Goal: Information Seeking & Learning: Learn about a topic

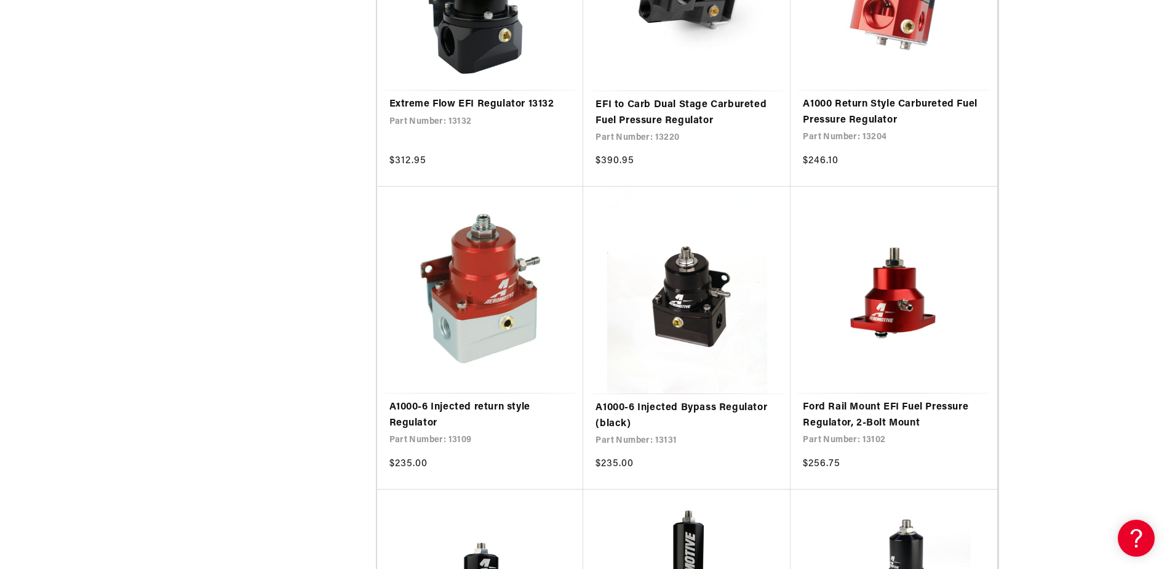
scroll to position [1098, 0]
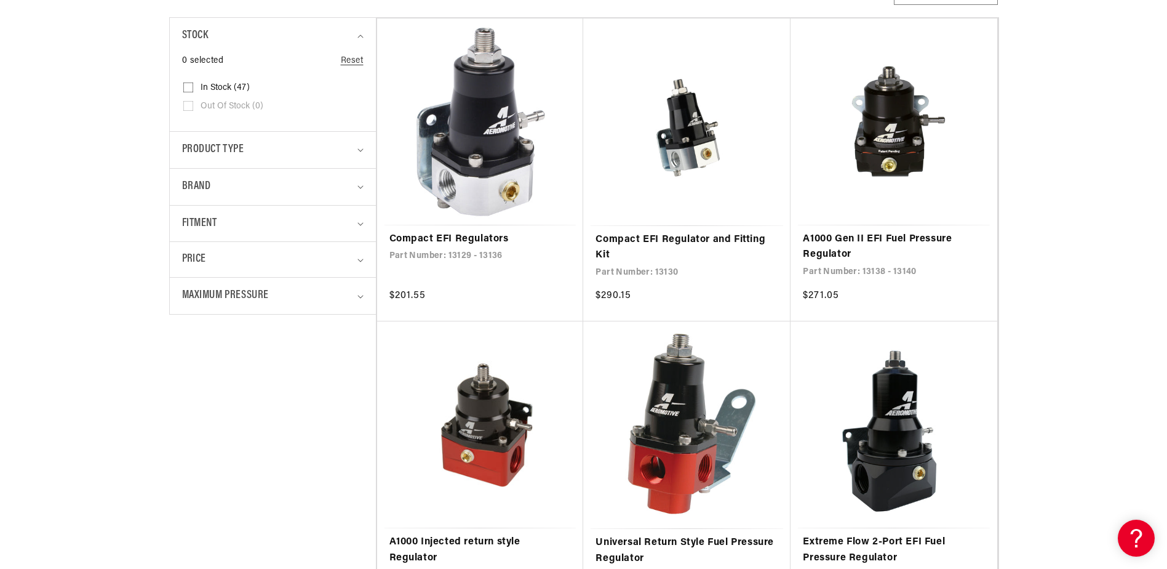
scroll to position [474, 0]
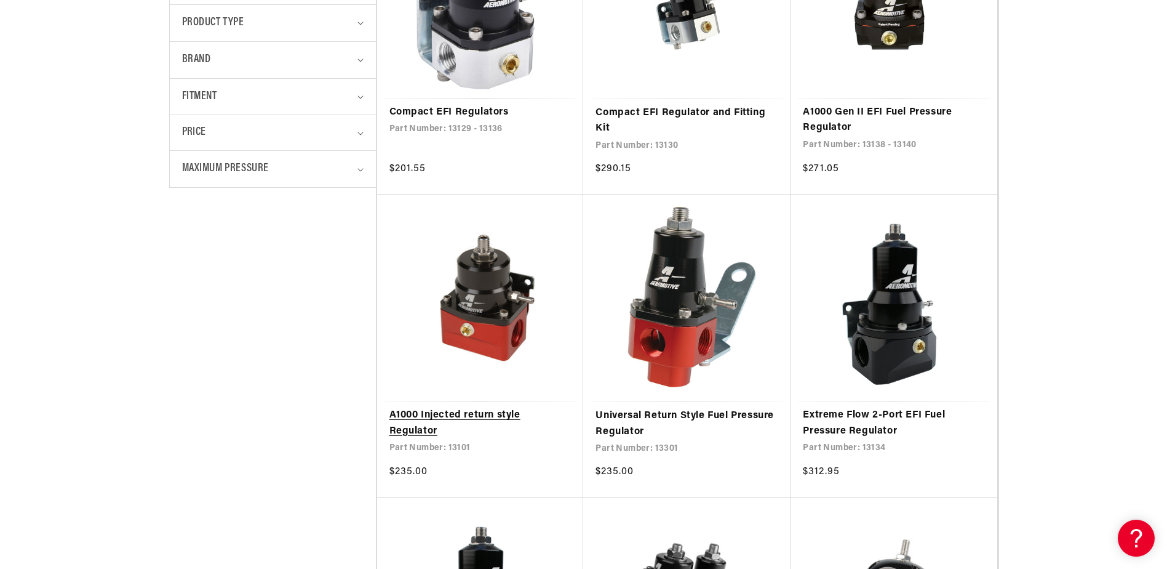
click at [508, 407] on link "A1000 Injected return style Regulator" at bounding box center [481, 422] width 182 height 31
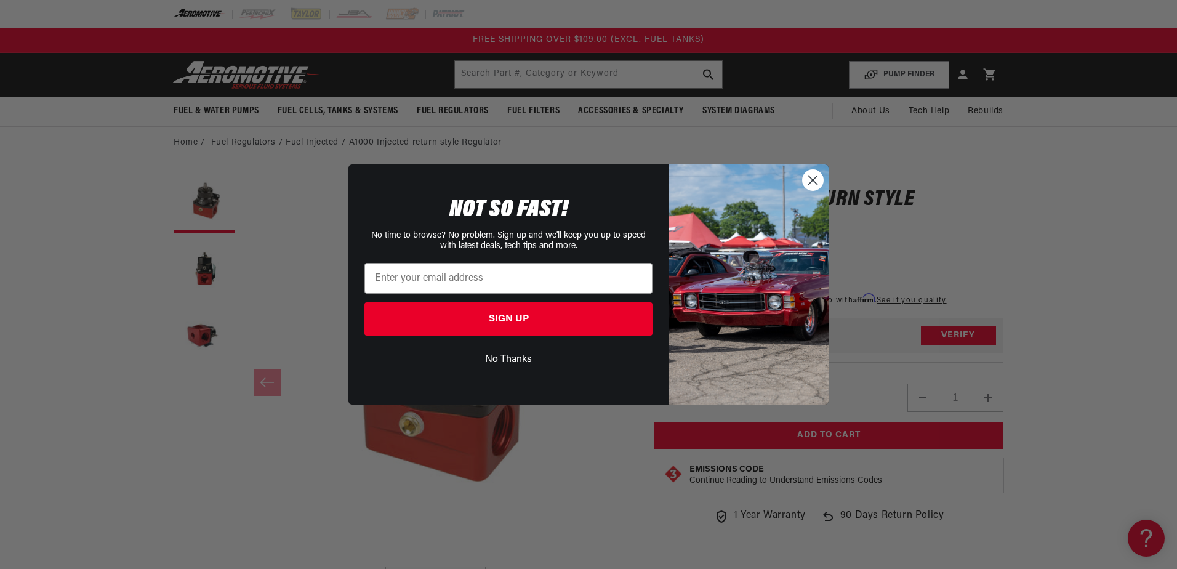
click at [815, 179] on circle "Close dialog" at bounding box center [812, 180] width 20 height 20
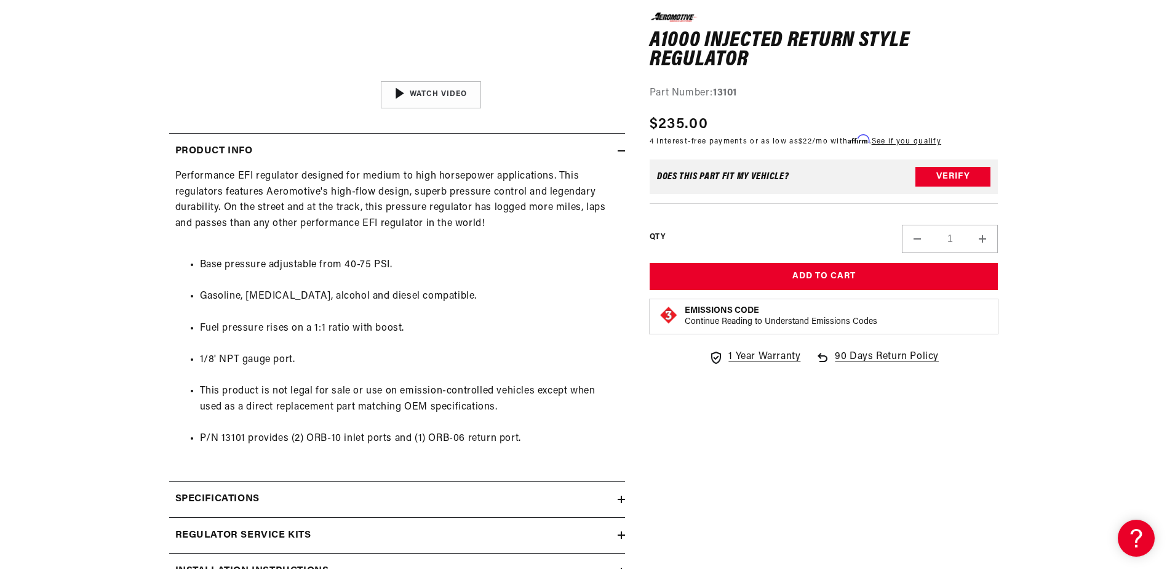
scroll to position [502, 0]
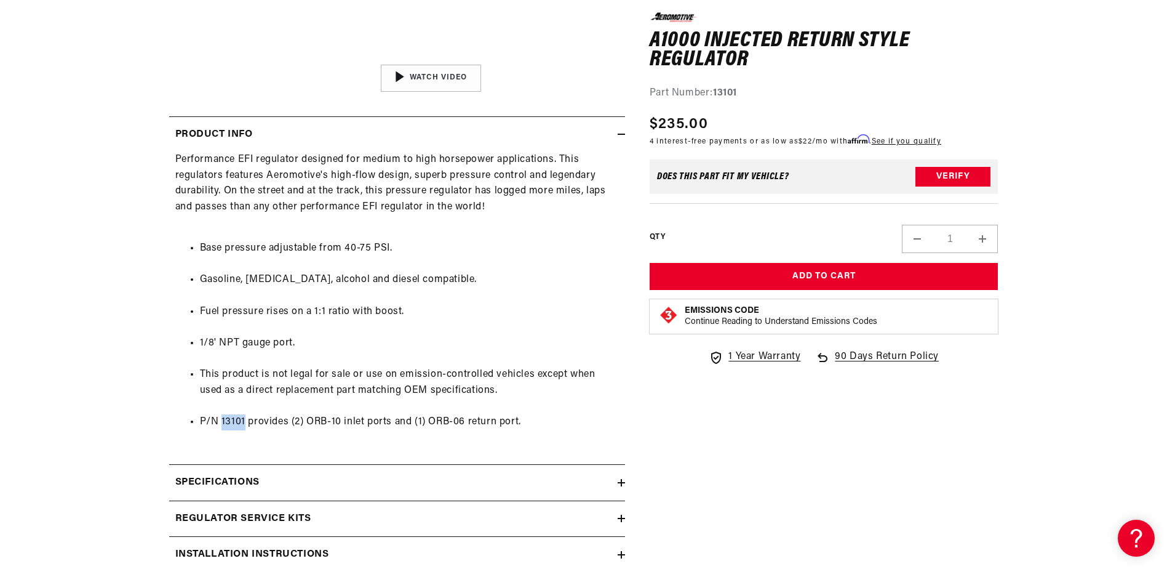
drag, startPoint x: 244, startPoint y: 420, endPoint x: 225, endPoint y: 423, distance: 19.2
click at [225, 423] on li "P/N 13101 provides (2) ORB-10 inlet ports and (1) ORB-06 return port." at bounding box center [409, 422] width 419 height 16
click at [227, 420] on li "P/N 13101 provides (2) ORB-10 inlet ports and (1) ORB-06 return port." at bounding box center [409, 422] width 419 height 16
drag, startPoint x: 220, startPoint y: 423, endPoint x: 245, endPoint y: 421, distance: 25.4
click at [245, 421] on li "P/N 13101 provides (2) ORB-10 inlet ports and (1) ORB-06 return port." at bounding box center [409, 422] width 419 height 16
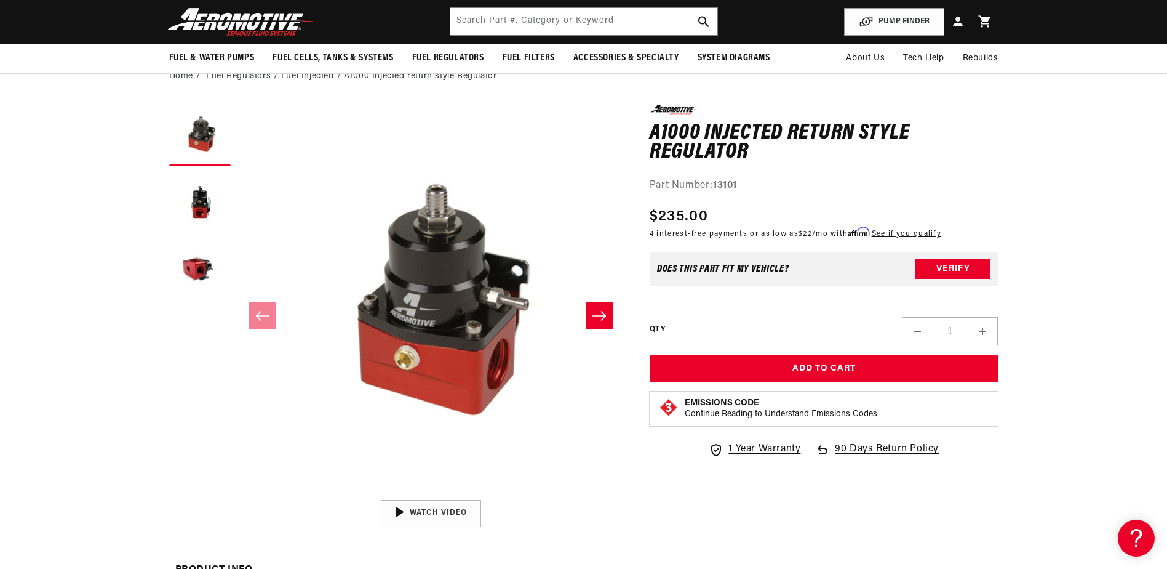
scroll to position [0, 0]
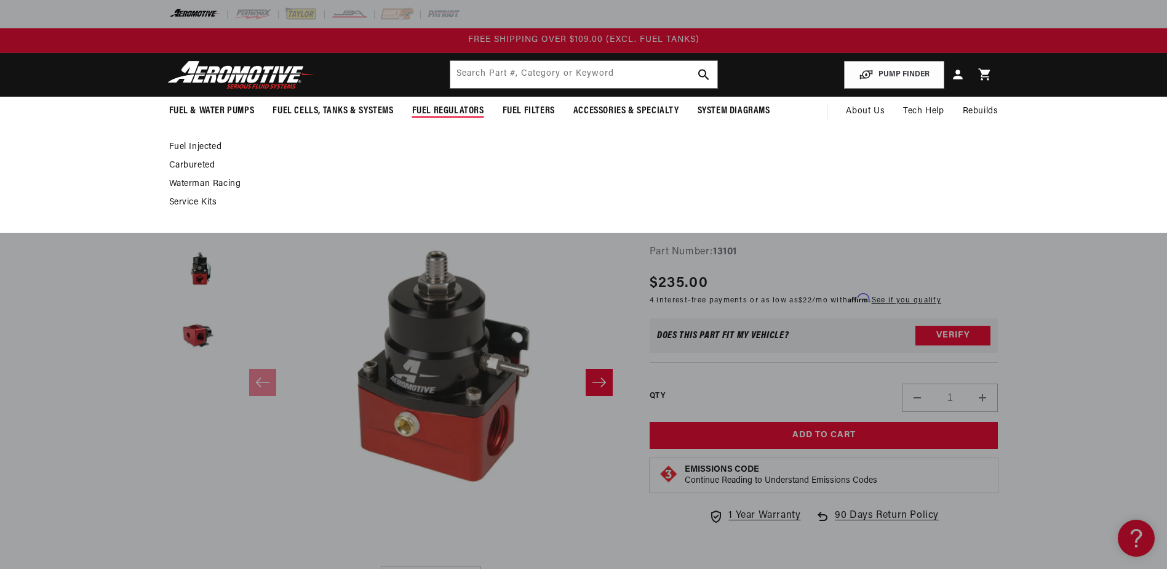
click at [200, 149] on link "Fuel Injected" at bounding box center [577, 147] width 817 height 11
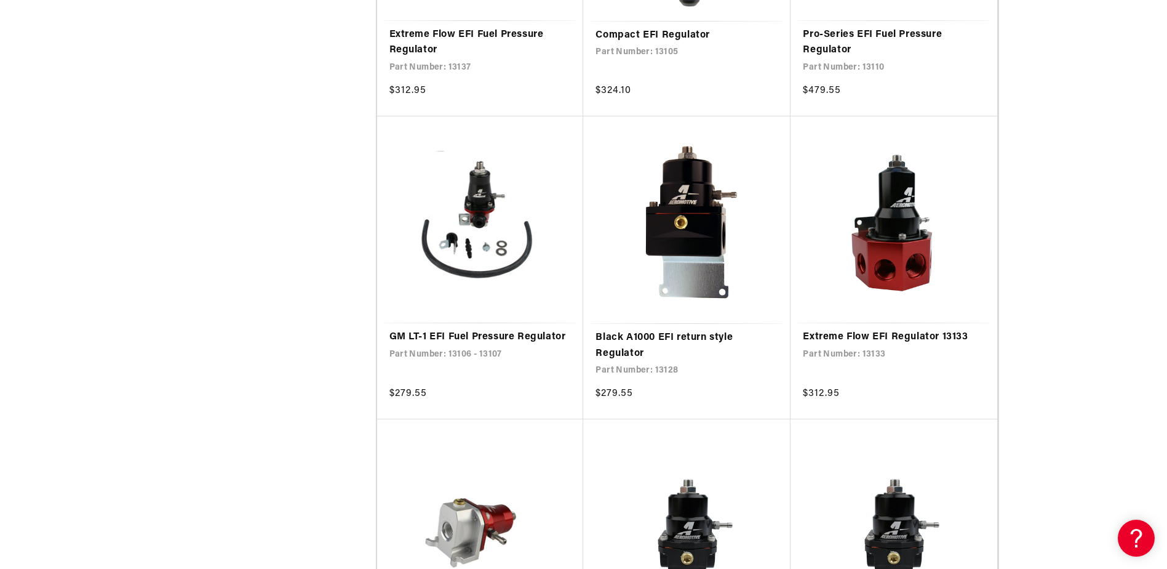
scroll to position [1840, 0]
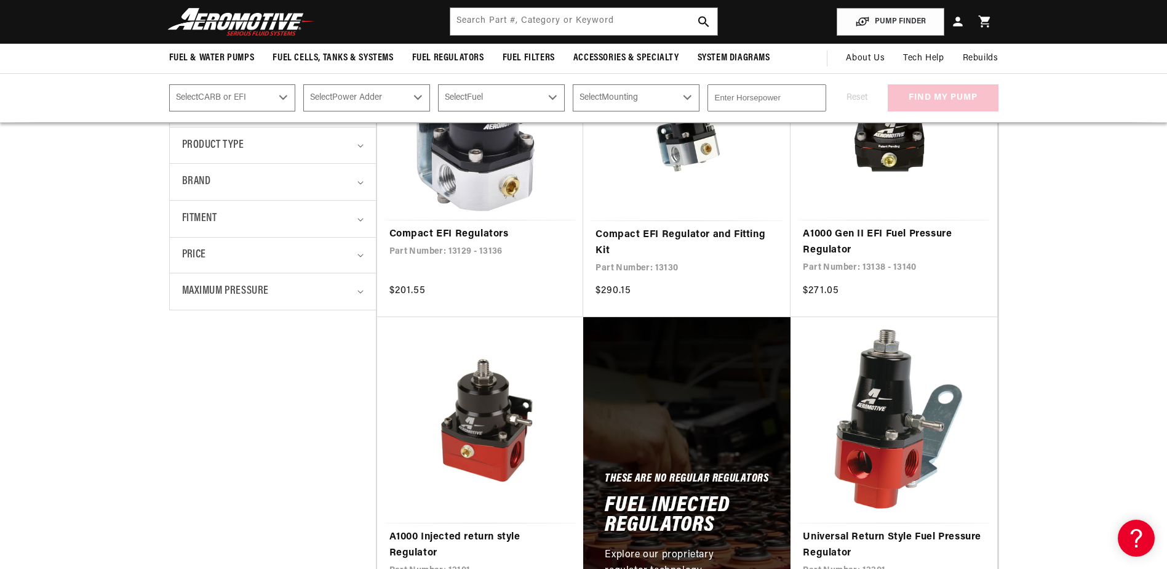
scroll to position [364, 0]
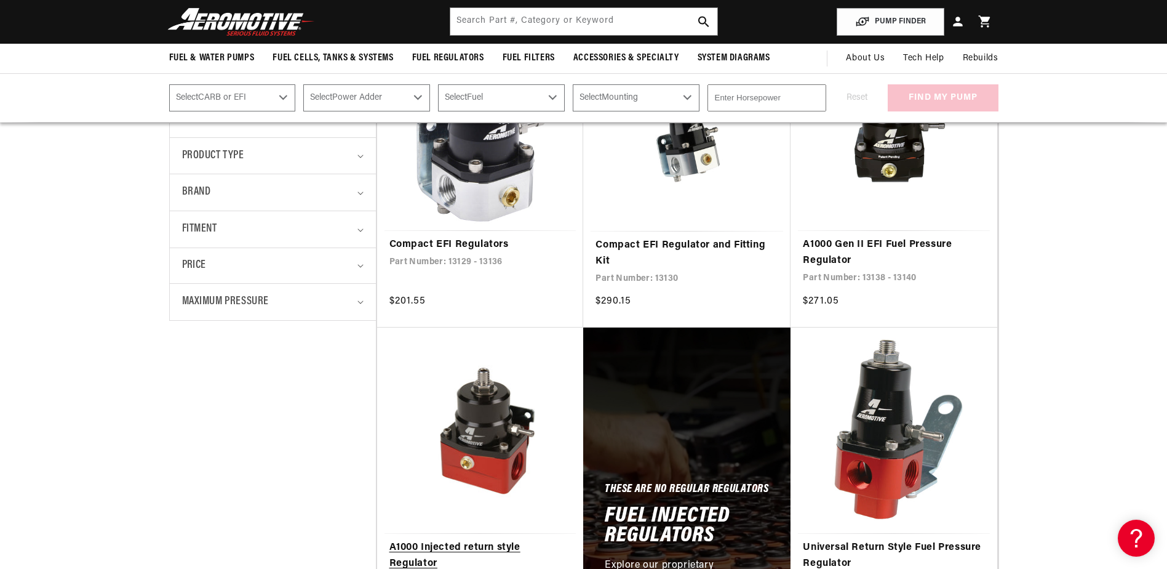
click at [489, 540] on link "A1000 Injected return style Regulator" at bounding box center [481, 555] width 182 height 31
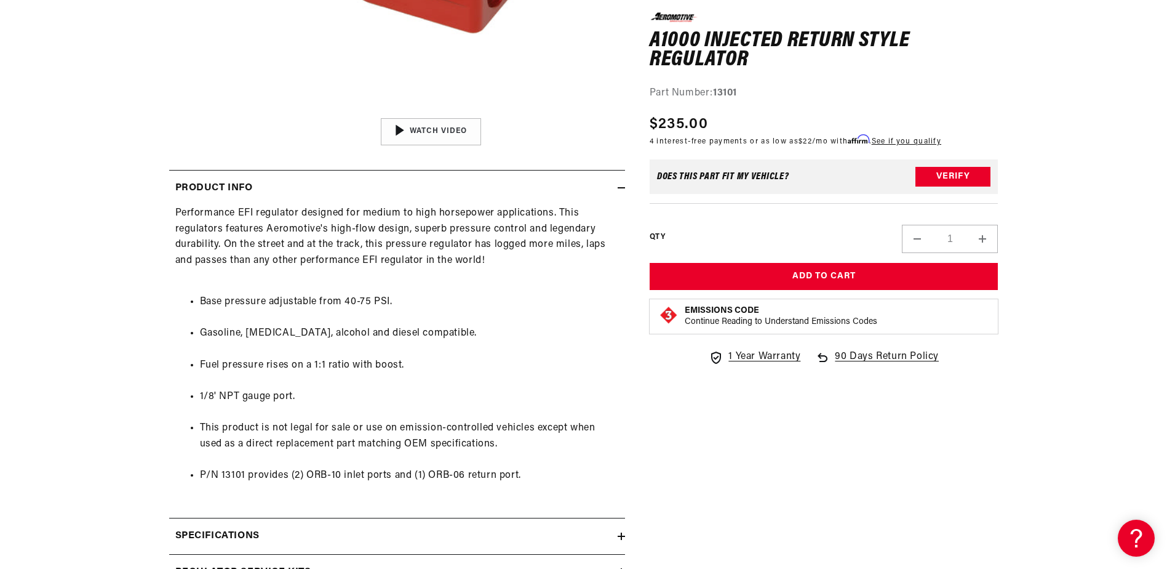
scroll to position [502, 0]
